Goal: Task Accomplishment & Management: Use online tool/utility

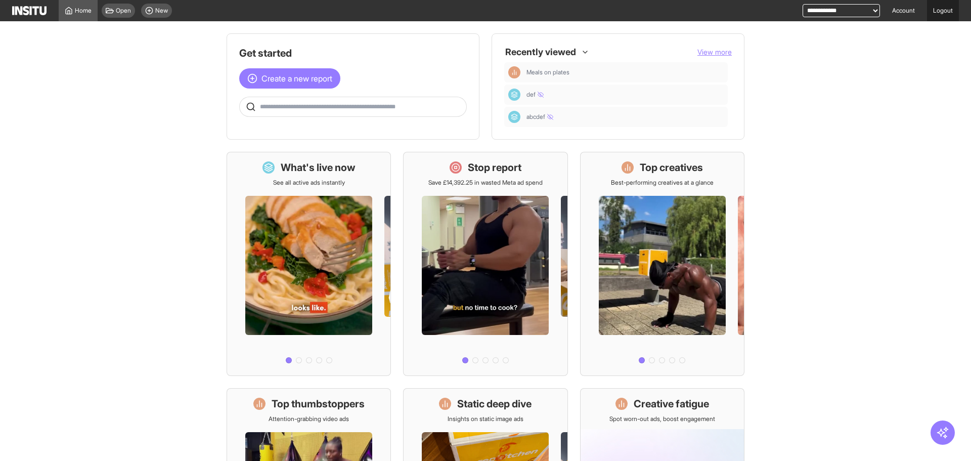
click at [944, 10] on link "Logout" at bounding box center [943, 10] width 32 height 21
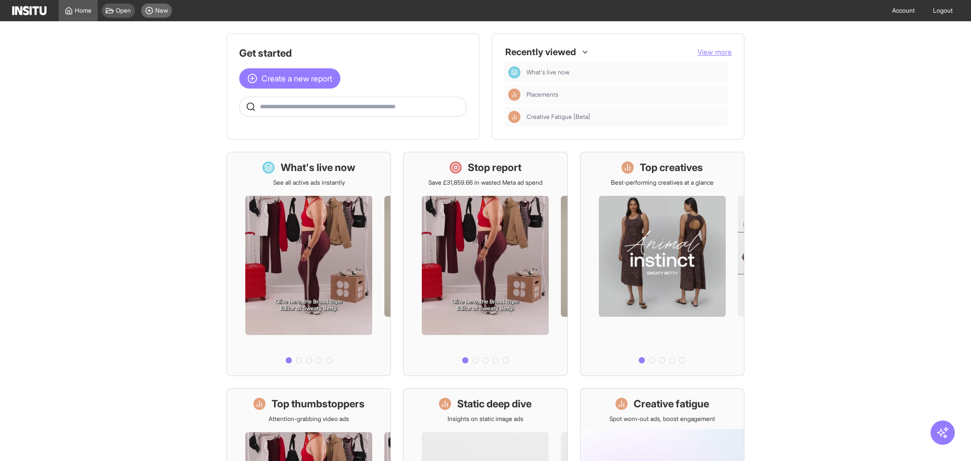
click at [166, 6] on div "New" at bounding box center [156, 11] width 31 height 14
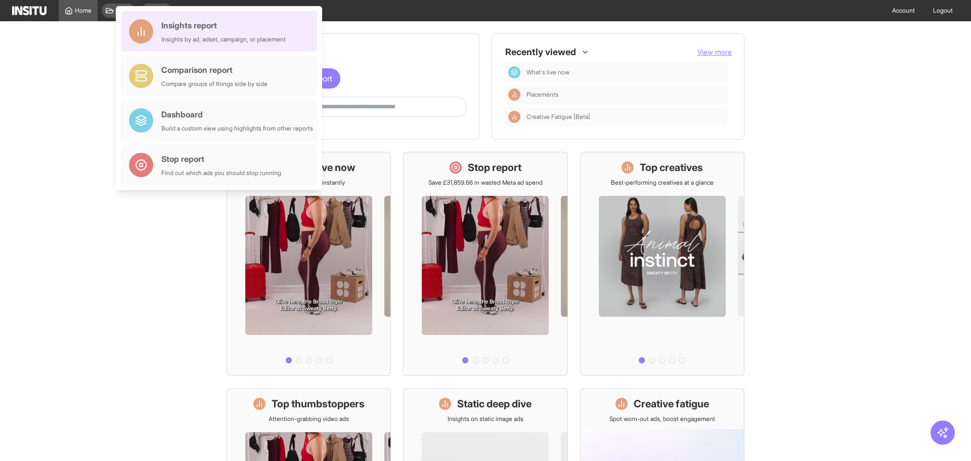
click at [245, 34] on div "Insights report Insights by ad, adset, campaign, or placement" at bounding box center [223, 31] width 124 height 24
